Goal: Task Accomplishment & Management: Manage account settings

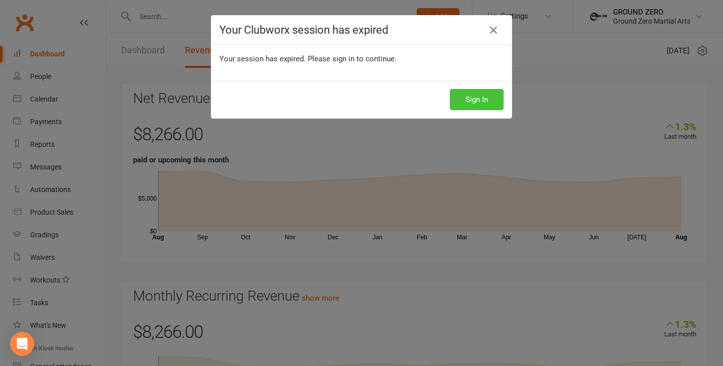
click at [474, 100] on button "Sign In" at bounding box center [477, 99] width 54 height 21
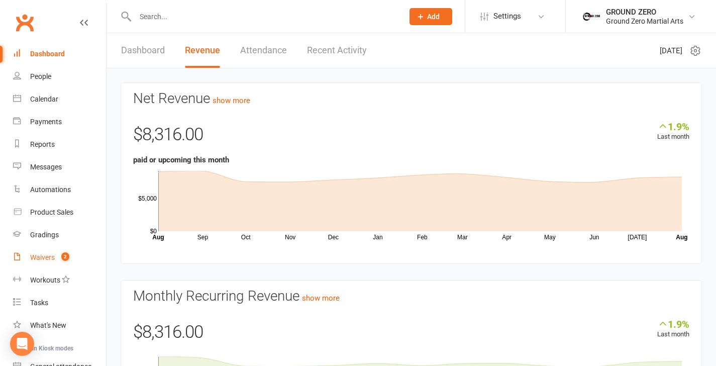
click at [40, 255] on div "Waivers" at bounding box center [42, 257] width 25 height 8
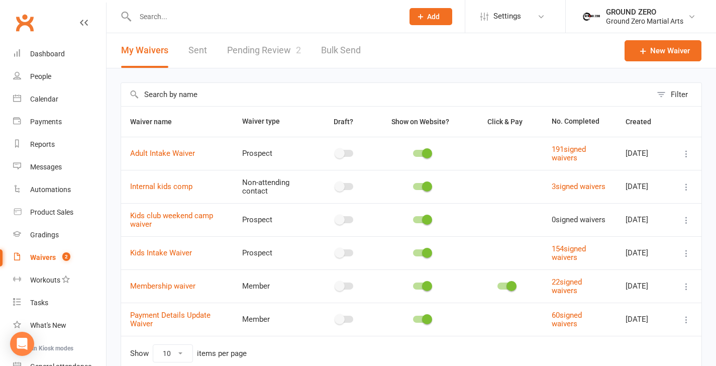
click at [261, 44] on link "Pending Review 2" at bounding box center [264, 50] width 74 height 35
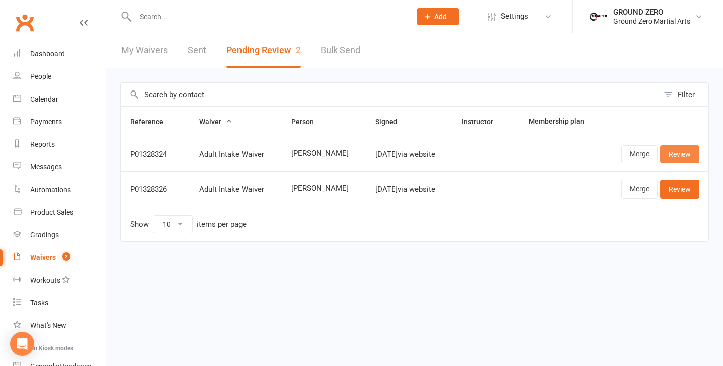
click at [673, 156] on link "Review" at bounding box center [679, 154] width 39 height 18
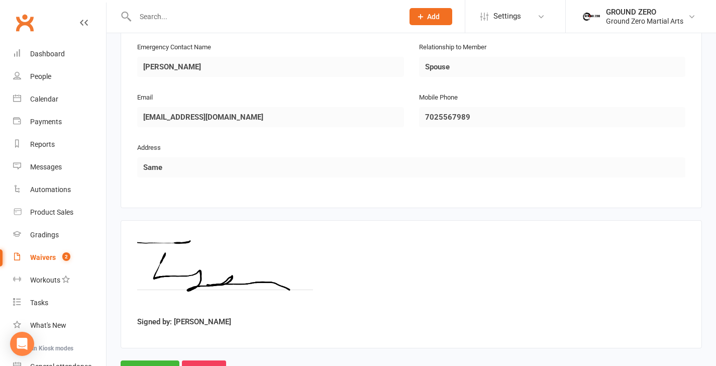
scroll to position [528, 0]
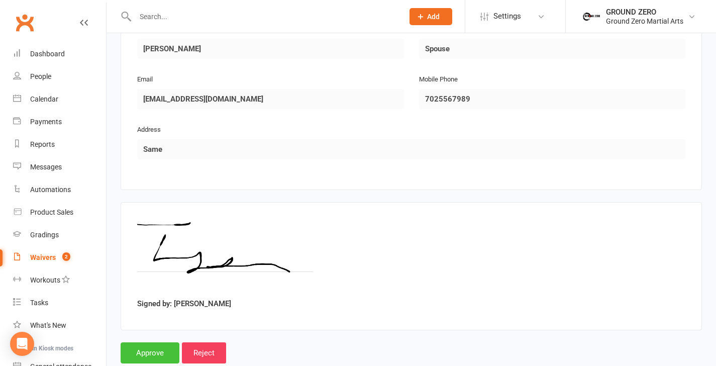
click at [154, 342] on input "Approve" at bounding box center [150, 352] width 59 height 21
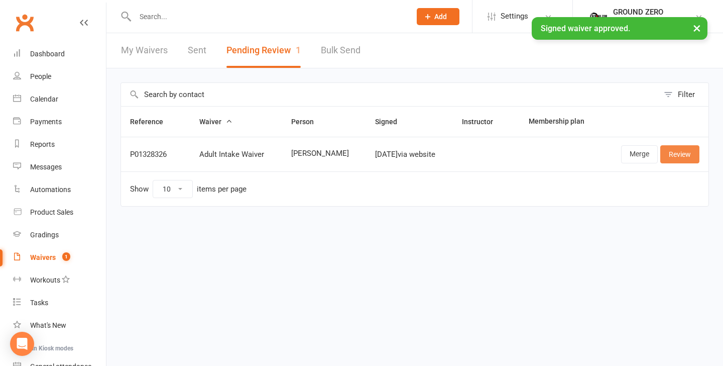
click at [679, 159] on link "Review" at bounding box center [679, 154] width 39 height 18
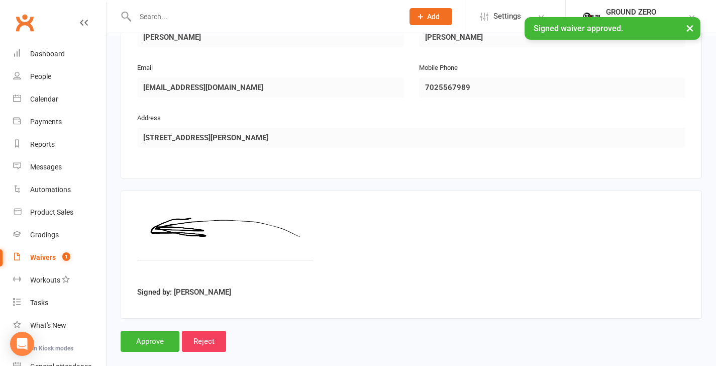
scroll to position [540, 0]
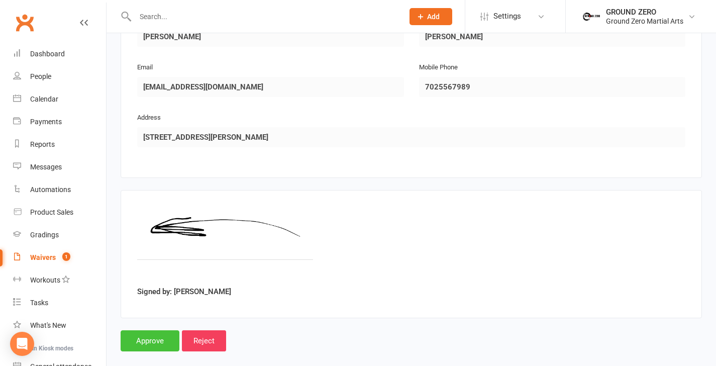
click at [150, 330] on input "Approve" at bounding box center [150, 340] width 59 height 21
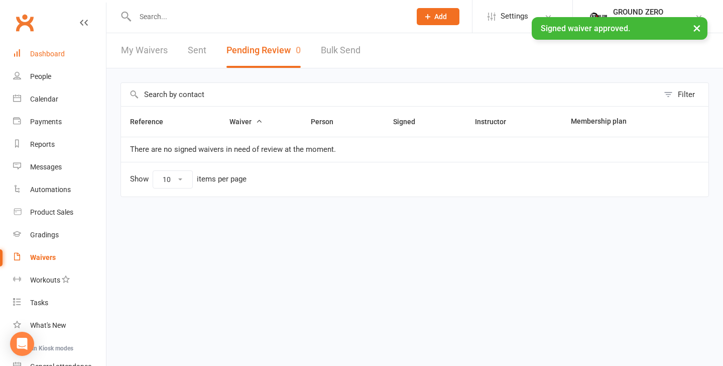
click at [64, 52] on link "Dashboard" at bounding box center [59, 54] width 93 height 23
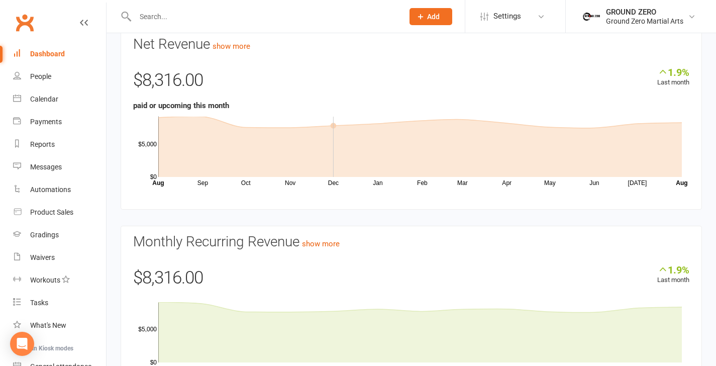
scroll to position [54, 0]
click at [169, 18] on input "text" at bounding box center [264, 17] width 264 height 14
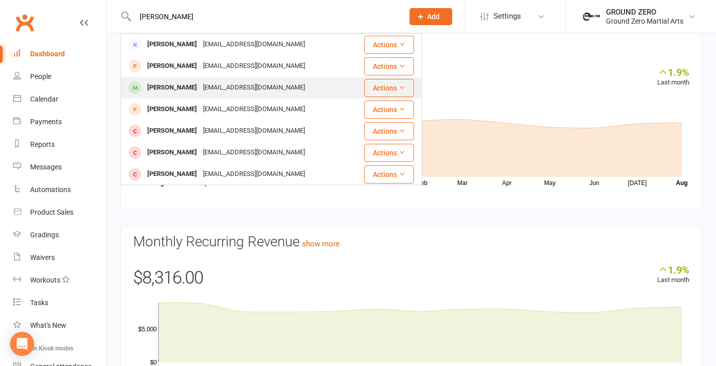
type input "david"
click at [173, 89] on div "David Cantu" at bounding box center [172, 87] width 56 height 15
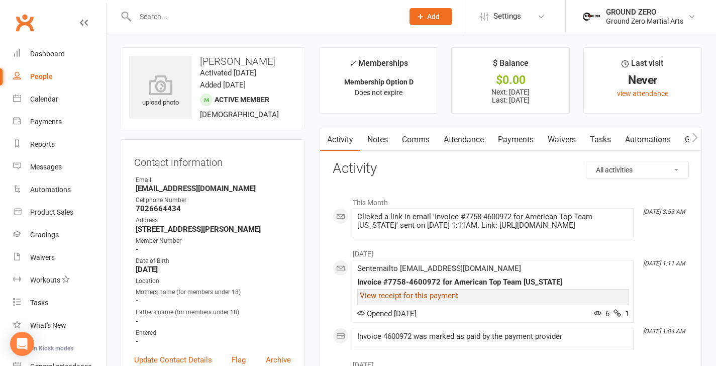
click at [422, 300] on link "View receipt for this payment" at bounding box center [409, 295] width 98 height 9
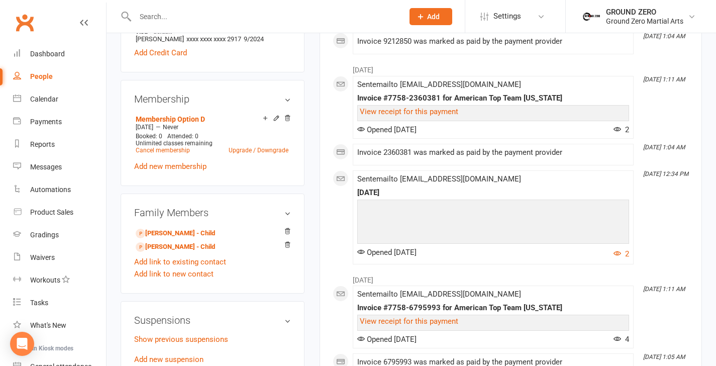
scroll to position [730, 0]
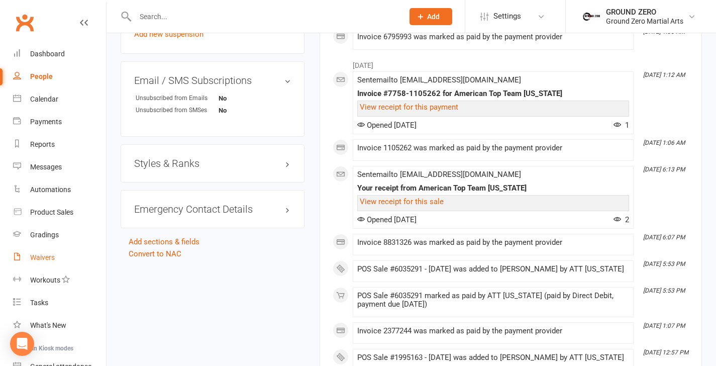
click at [38, 254] on div "Waivers" at bounding box center [42, 257] width 25 height 8
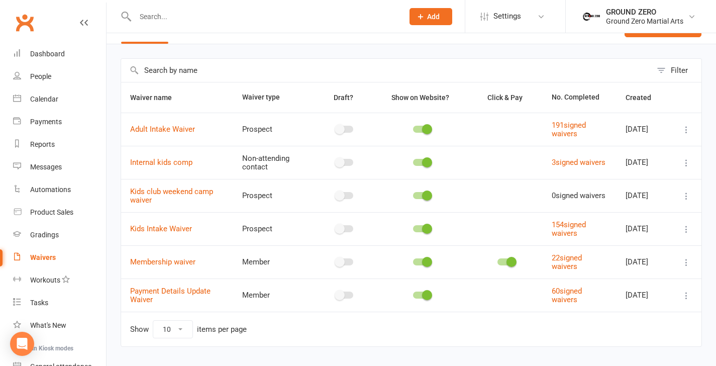
scroll to position [48, 0]
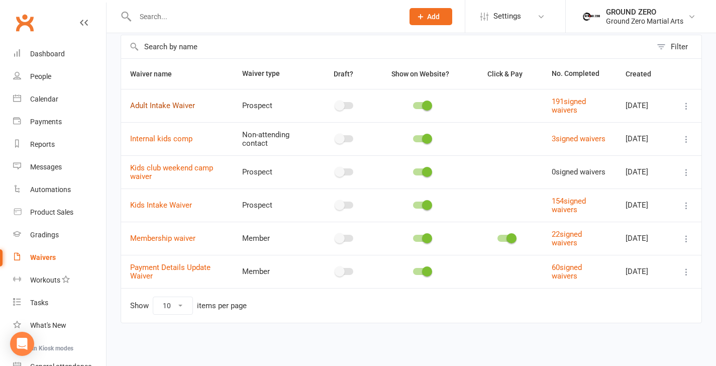
click at [186, 109] on link "Adult Intake Waiver" at bounding box center [162, 105] width 65 height 9
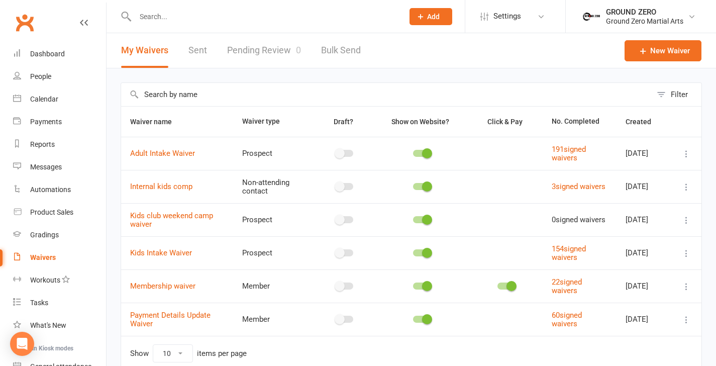
click at [684, 154] on icon at bounding box center [686, 154] width 10 height 10
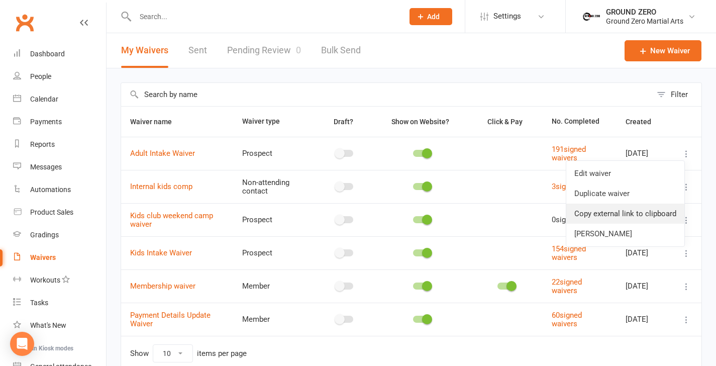
click at [616, 215] on link "Copy external link to clipboard" at bounding box center [625, 213] width 118 height 20
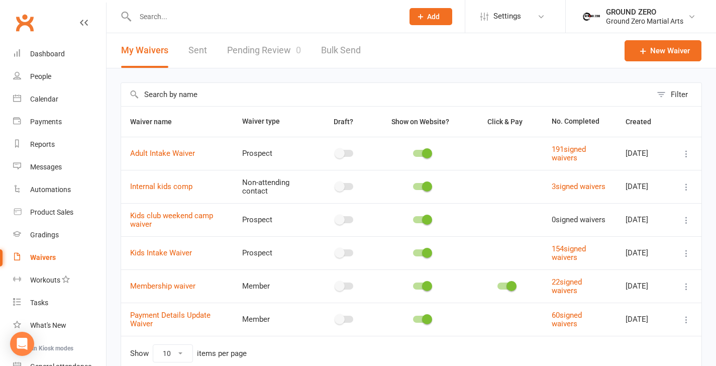
click at [174, 18] on input "text" at bounding box center [264, 17] width 264 height 14
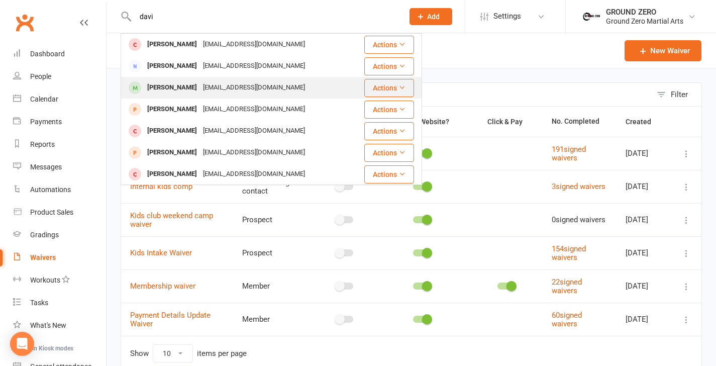
type input "davi"
click at [166, 87] on div "David Cantu" at bounding box center [172, 87] width 56 height 15
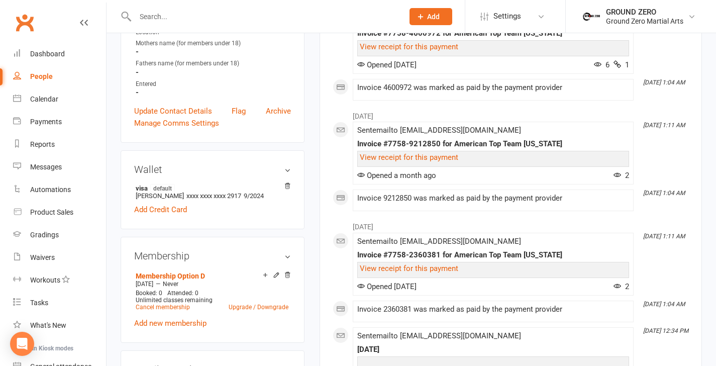
scroll to position [245, 0]
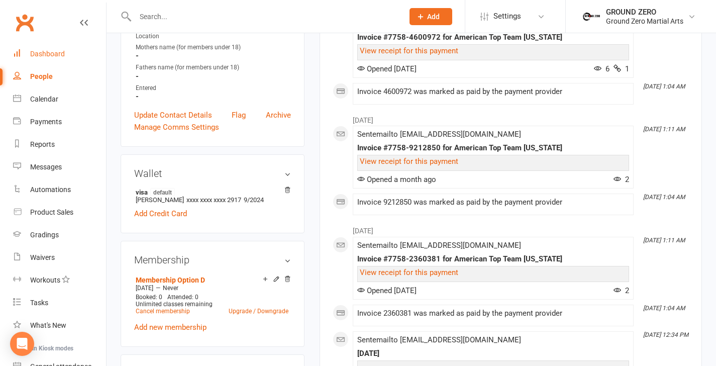
click at [50, 53] on div "Dashboard" at bounding box center [47, 54] width 35 height 8
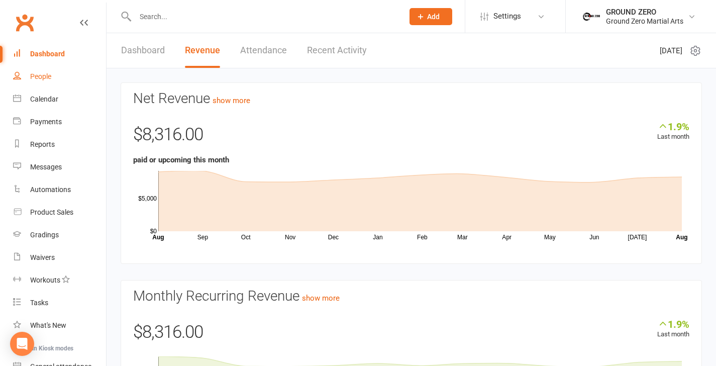
click at [55, 74] on link "People" at bounding box center [59, 76] width 93 height 23
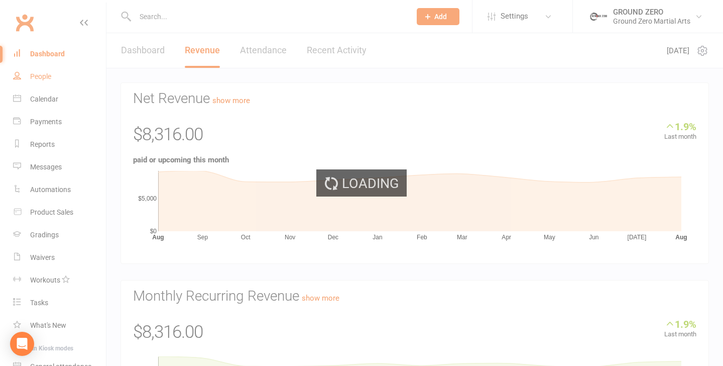
select select "100"
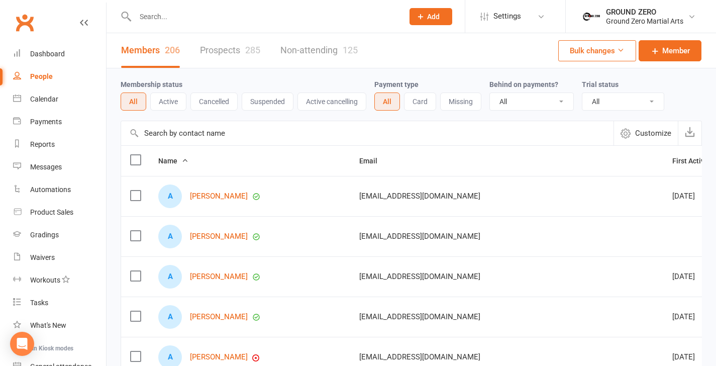
click at [165, 104] on button "Active" at bounding box center [168, 101] width 36 height 18
click at [225, 198] on link "Adam Croft" at bounding box center [219, 196] width 58 height 9
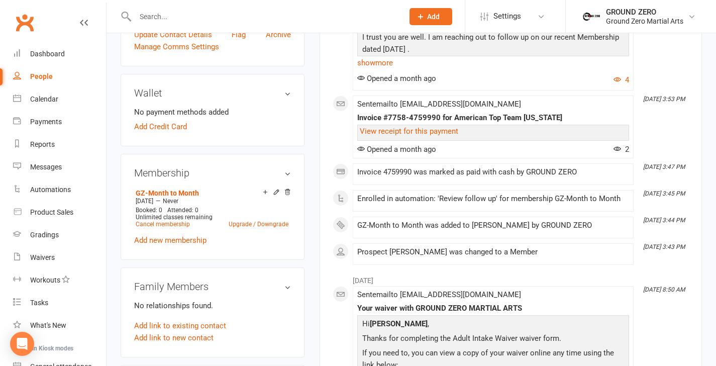
scroll to position [342, 0]
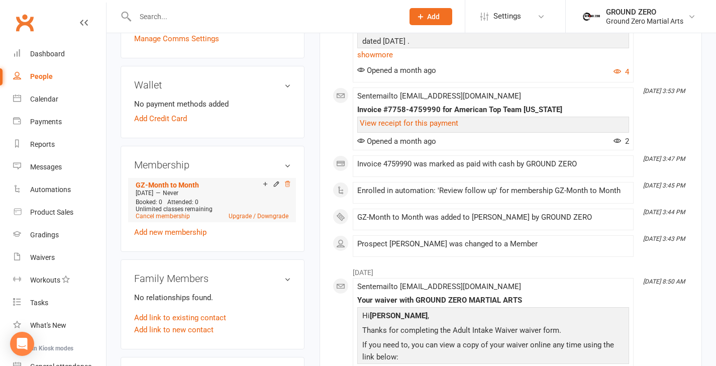
click at [287, 180] on icon at bounding box center [287, 183] width 7 height 7
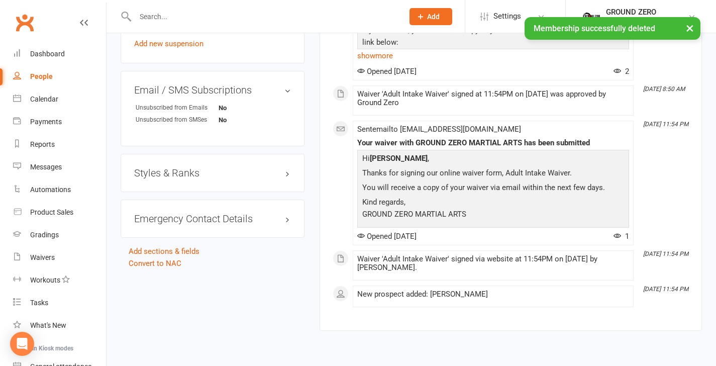
scroll to position [0, 0]
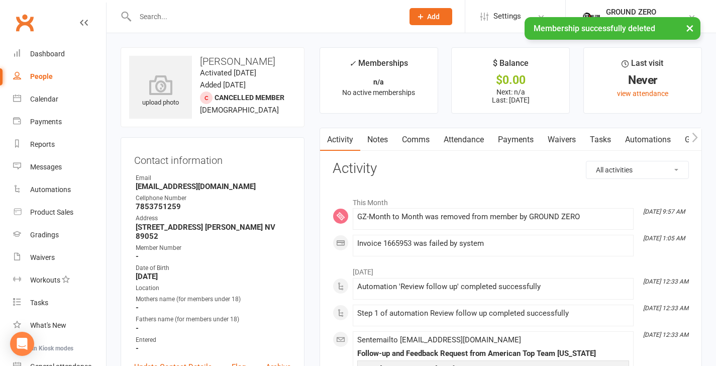
click at [39, 79] on div "People" at bounding box center [41, 76] width 23 height 8
select select "100"
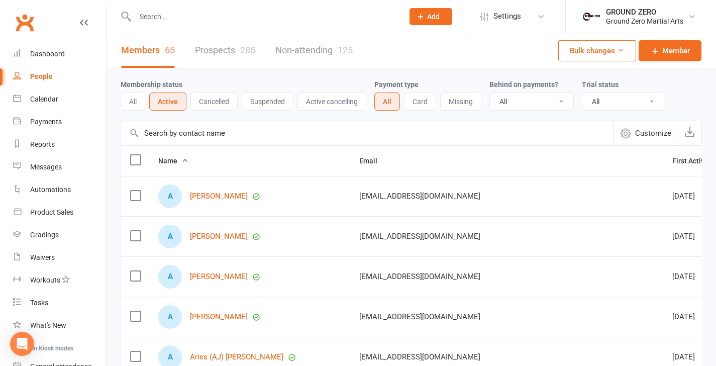
click at [171, 97] on button "Active" at bounding box center [167, 101] width 37 height 18
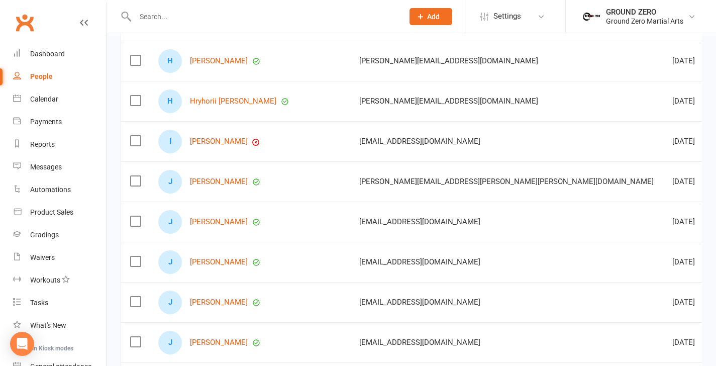
scroll to position [1225, 0]
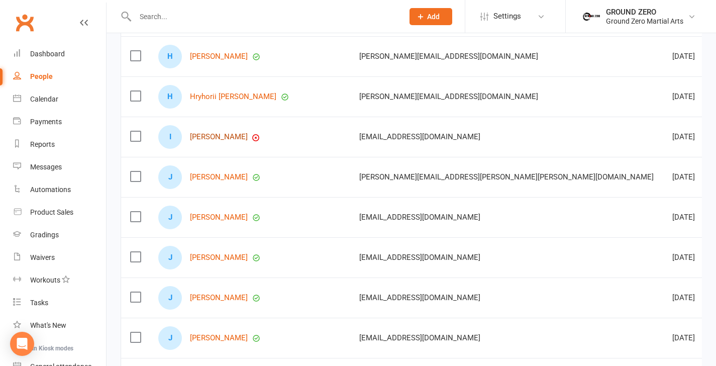
click at [222, 140] on link "Ian Moyers" at bounding box center [219, 137] width 58 height 9
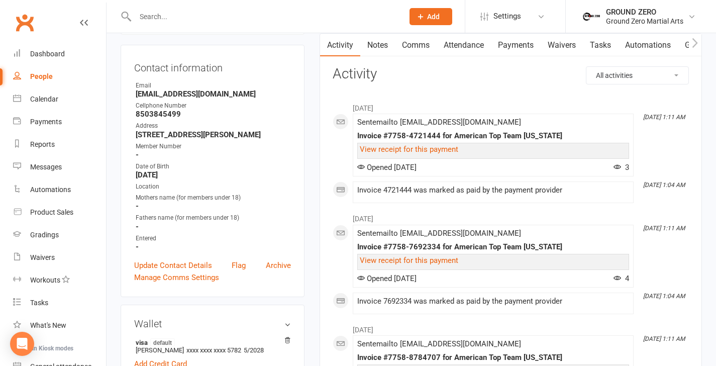
scroll to position [92, 0]
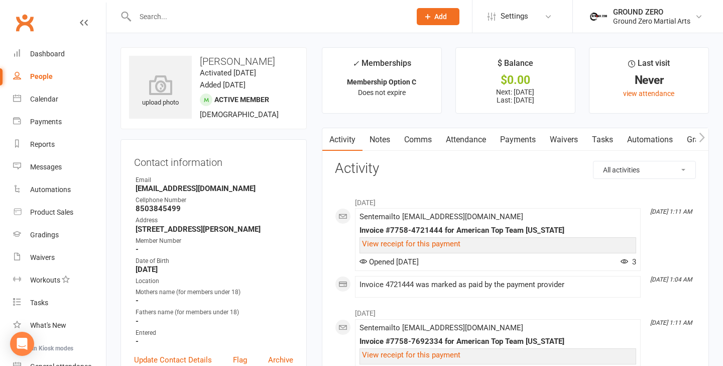
select select "100"
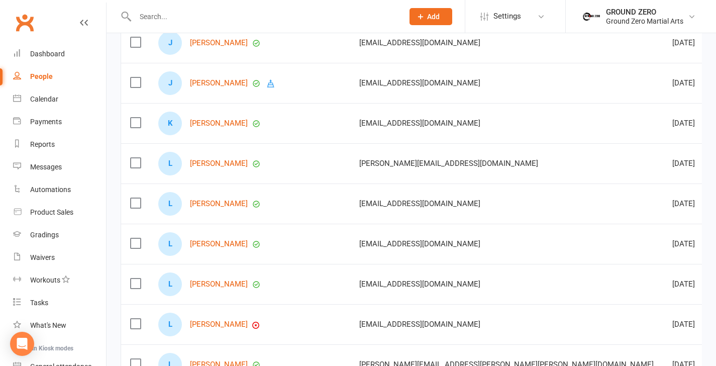
scroll to position [1561, 0]
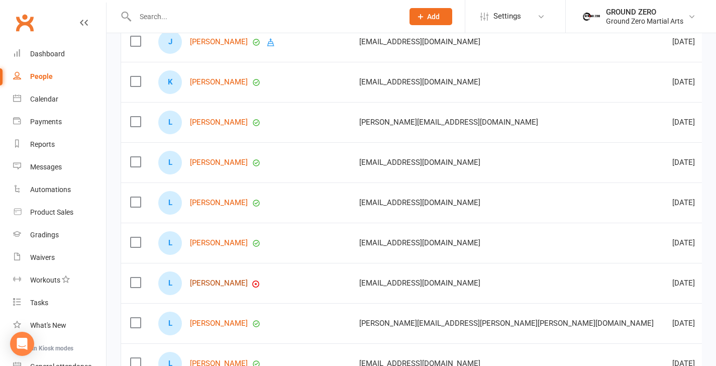
click at [229, 283] on link "Lucas Webb" at bounding box center [219, 283] width 58 height 9
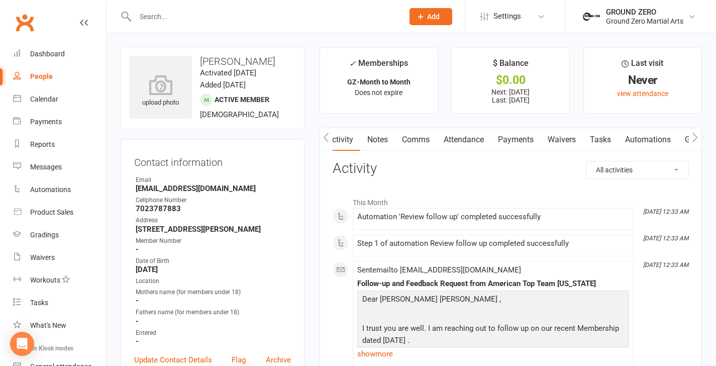
click at [514, 133] on link "Payments" at bounding box center [516, 139] width 50 height 23
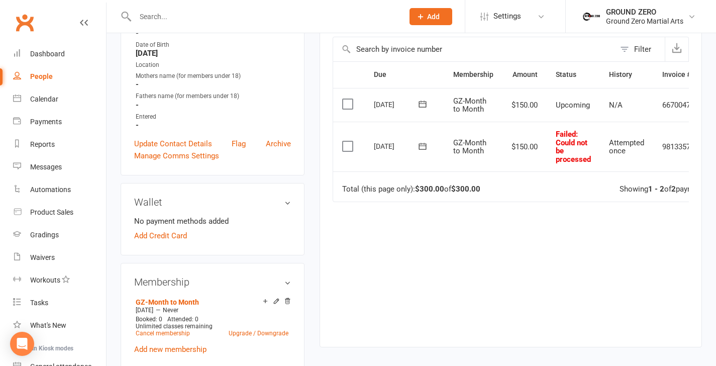
scroll to position [221, 0]
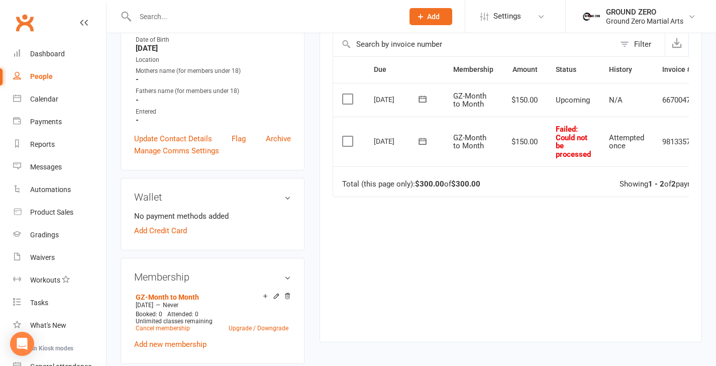
click at [345, 141] on label at bounding box center [349, 141] width 14 height 10
click at [345, 136] on input "checkbox" at bounding box center [345, 136] width 7 height 0
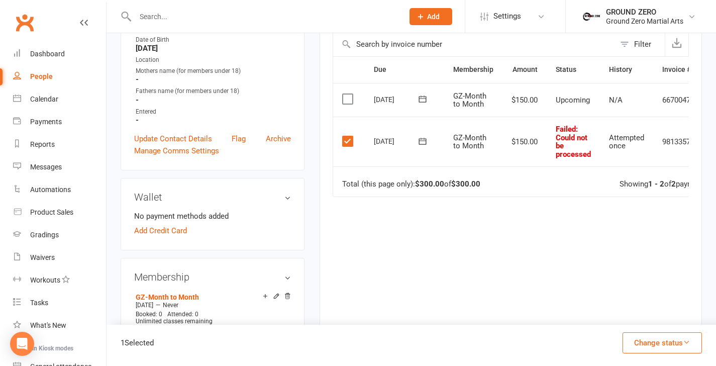
click at [345, 141] on label at bounding box center [349, 141] width 14 height 10
click at [345, 136] on input "checkbox" at bounding box center [345, 136] width 7 height 0
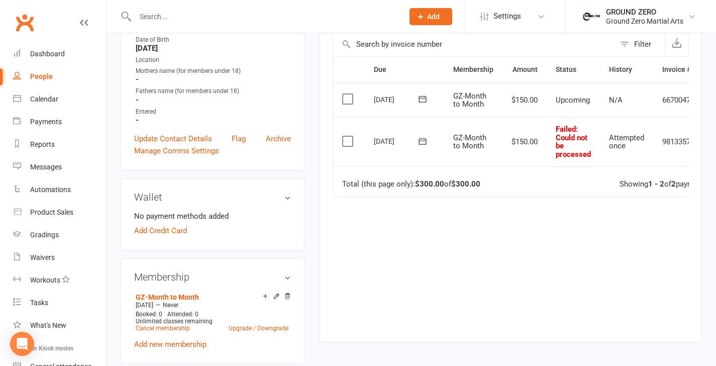
click at [418, 140] on icon at bounding box center [422, 141] width 8 height 7
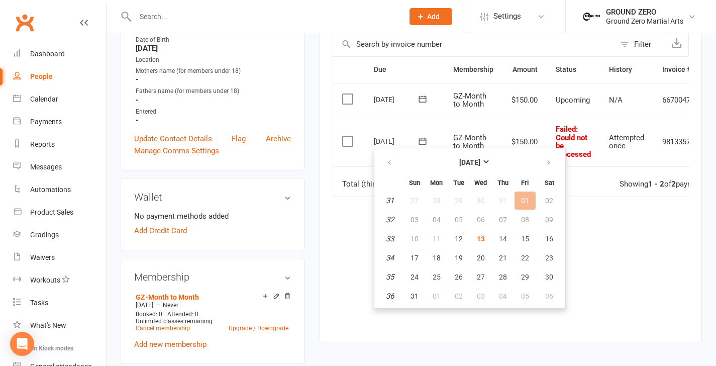
click at [418, 140] on icon at bounding box center [422, 141] width 8 height 7
click at [624, 229] on div "Due Contact Membership Amount Status History Invoice # Select this 01 Sep 2025 …" at bounding box center [510, 191] width 356 height 270
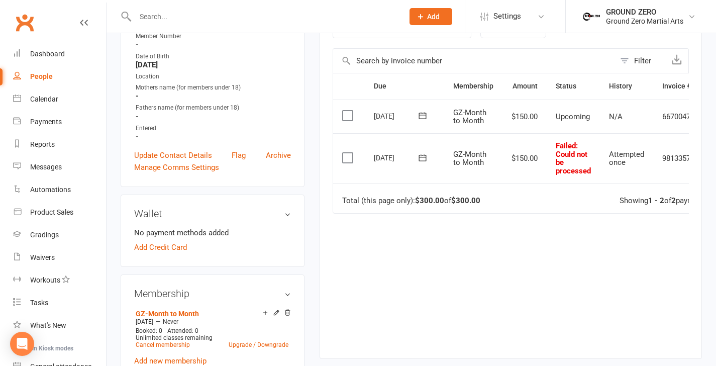
scroll to position [81, 0]
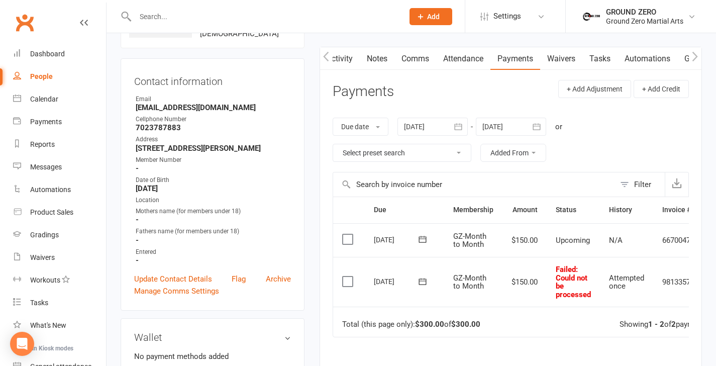
click at [350, 282] on label at bounding box center [349, 281] width 14 height 10
click at [349, 276] on input "checkbox" at bounding box center [345, 276] width 7 height 0
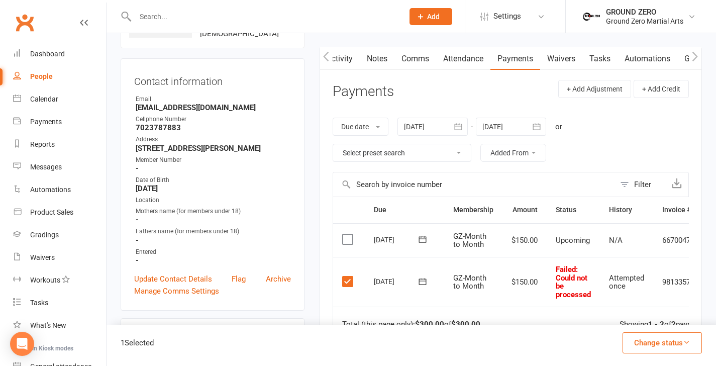
click at [350, 282] on label at bounding box center [349, 281] width 14 height 10
click at [349, 276] on input "checkbox" at bounding box center [345, 276] width 7 height 0
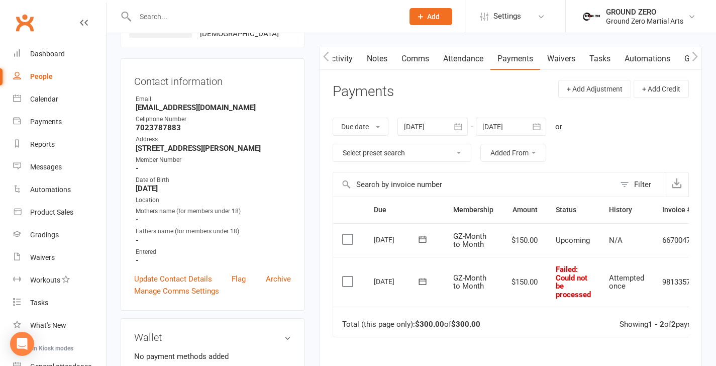
click at [350, 282] on label at bounding box center [349, 281] width 14 height 10
click at [349, 276] on input "checkbox" at bounding box center [345, 276] width 7 height 0
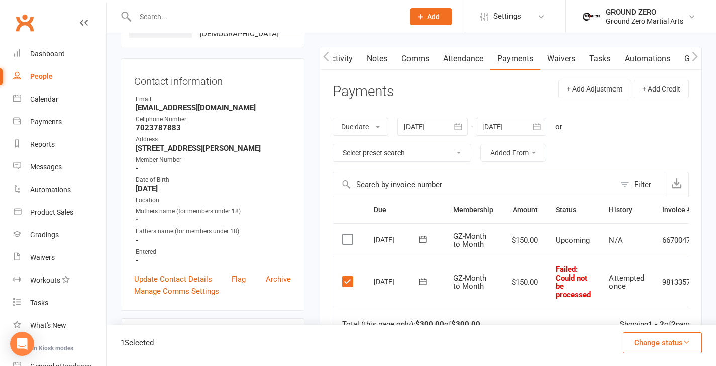
click at [642, 343] on button "Change status" at bounding box center [661, 342] width 79 height 21
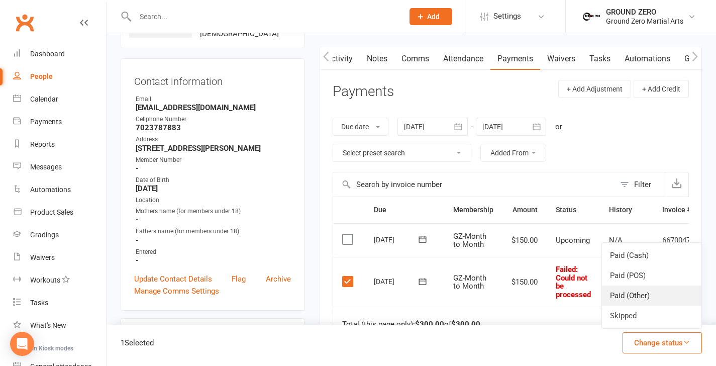
click at [634, 293] on link "Paid (Other)" at bounding box center [651, 295] width 99 height 20
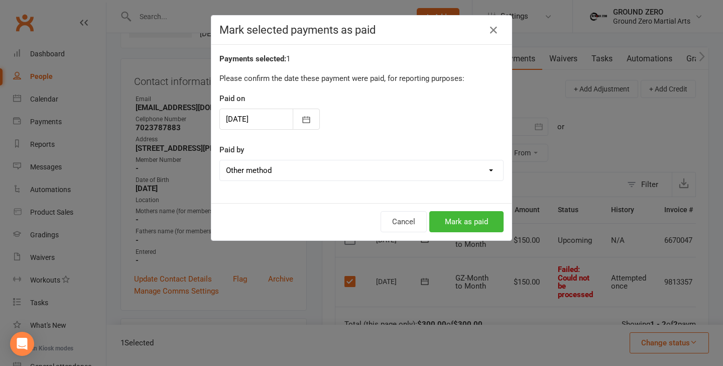
click at [310, 169] on select "Cash POS Other method" at bounding box center [361, 170] width 283 height 20
select select "1"
click at [453, 224] on button "Mark as paid" at bounding box center [466, 221] width 74 height 21
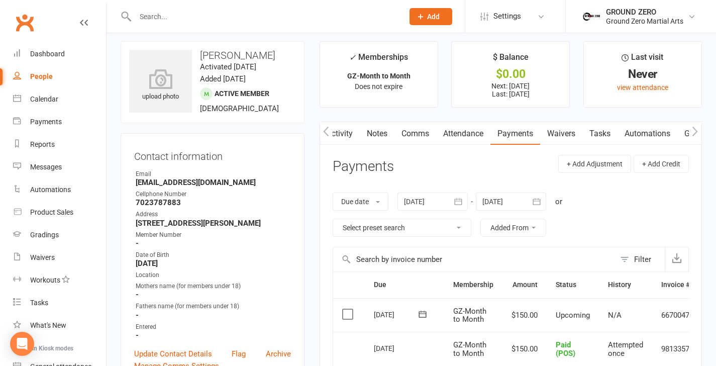
scroll to position [7, 0]
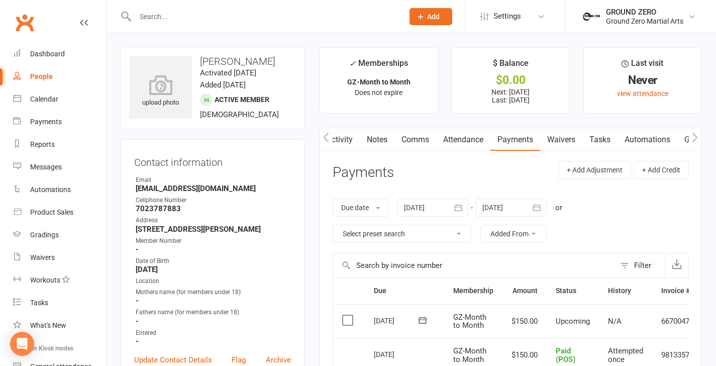
select select "100"
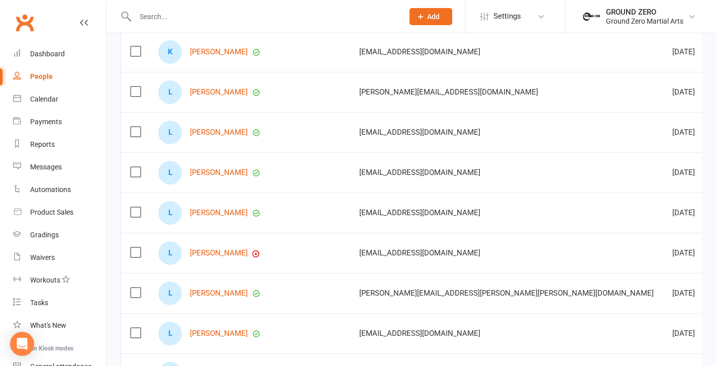
scroll to position [1600, 0]
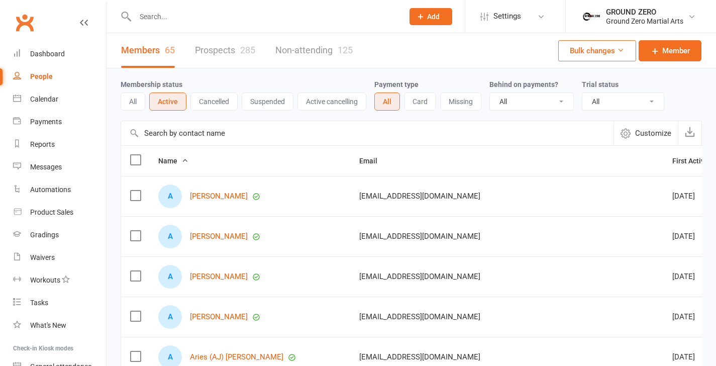
select select "100"
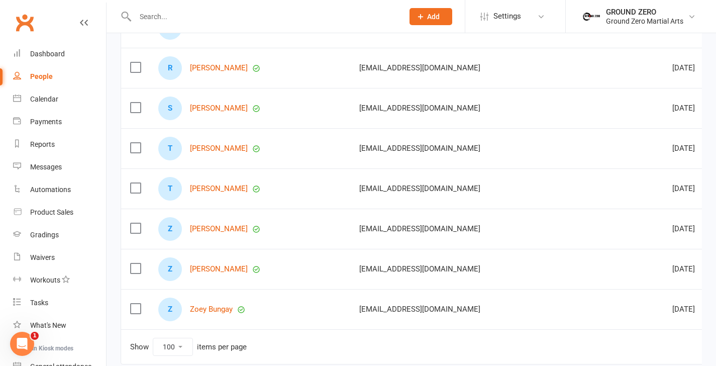
scroll to position [2460, 0]
